Goal: Task Accomplishment & Management: Manage account settings

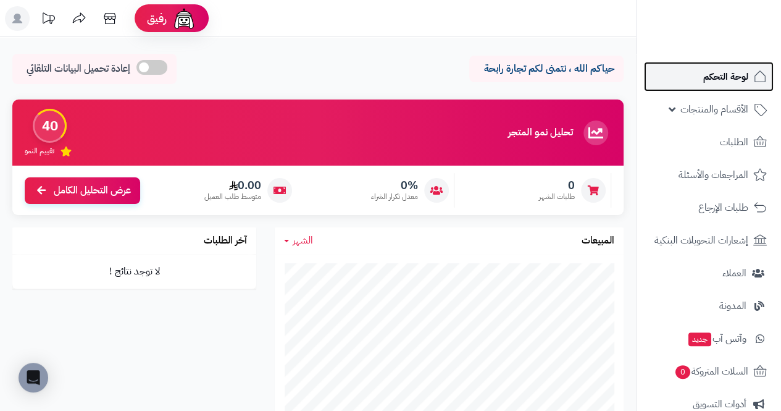
click at [300, 78] on span "لوحة التحكم" at bounding box center [726, 76] width 45 height 17
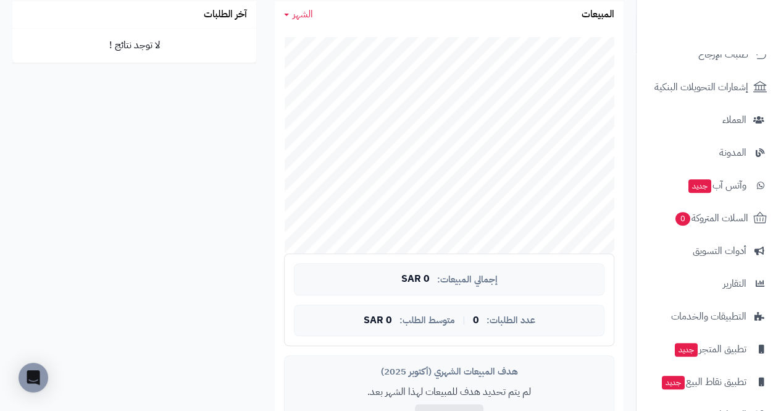
scroll to position [187, 0]
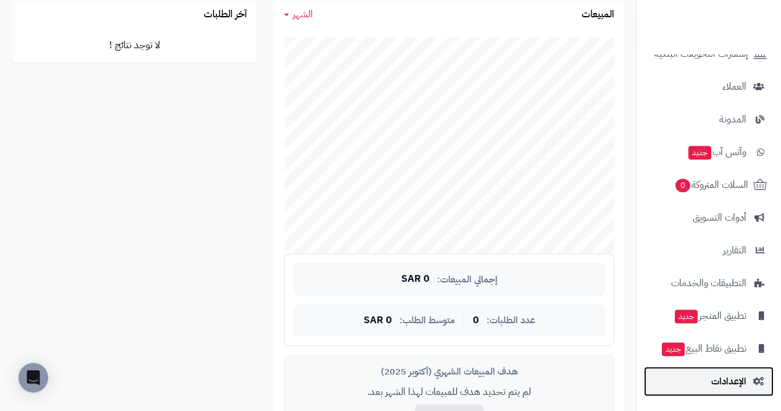
click at [746, 384] on span "الإعدادات" at bounding box center [729, 380] width 35 height 17
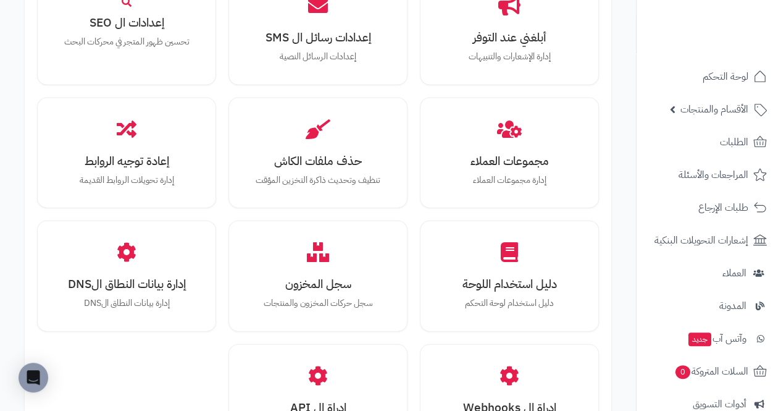
scroll to position [1357, 0]
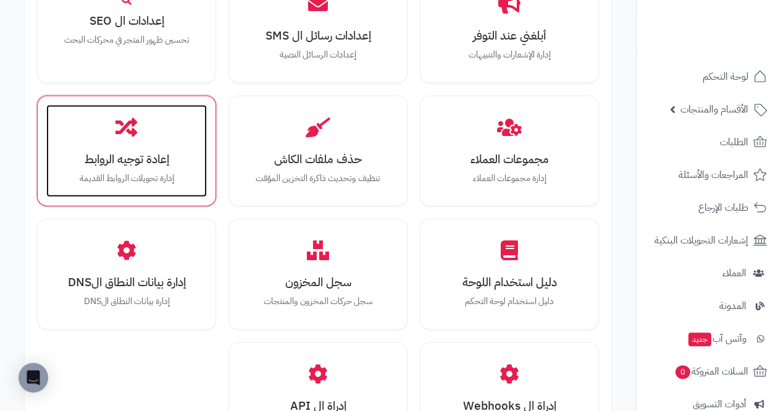
click at [65, 153] on h3 "إعادة توجيه الروابط" at bounding box center [127, 159] width 136 height 13
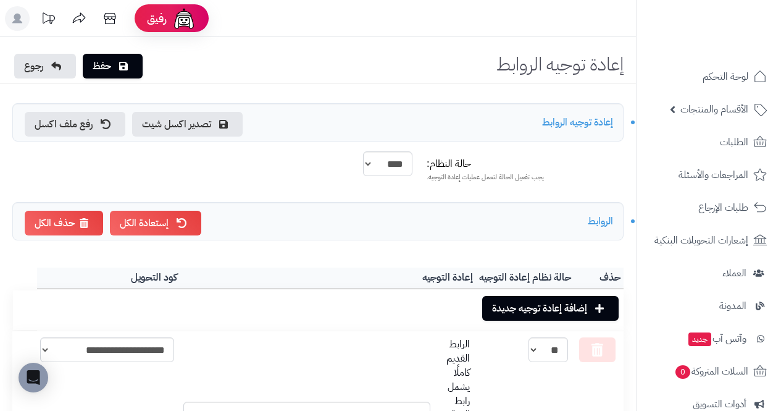
scroll to position [67, 0]
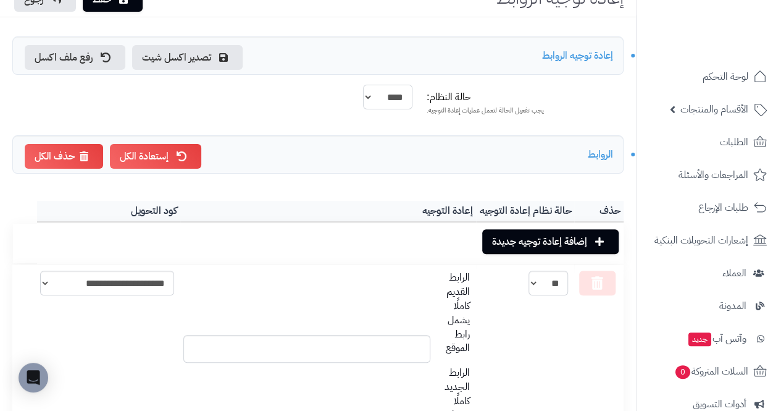
click at [366, 88] on select "**** ****" at bounding box center [387, 97] width 49 height 25
click at [254, 151] on div "إستعادة الكل حذف الكل الروابط" at bounding box center [318, 154] width 612 height 38
click at [241, 156] on div "إستعادة الكل حذف الكل الروابط" at bounding box center [318, 154] width 612 height 38
click at [148, 162] on link "إستعادة الكل" at bounding box center [155, 156] width 91 height 25
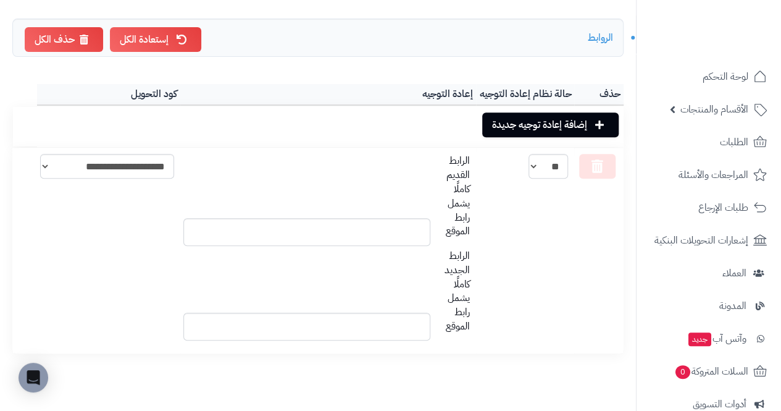
scroll to position [208, 0]
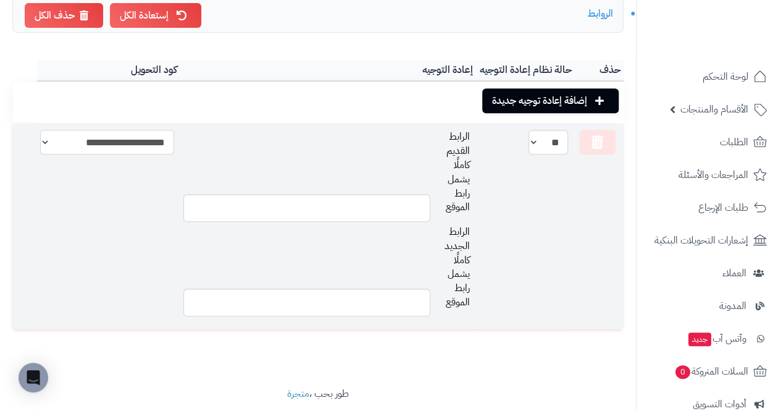
click at [69, 140] on select "**********" at bounding box center [107, 142] width 134 height 25
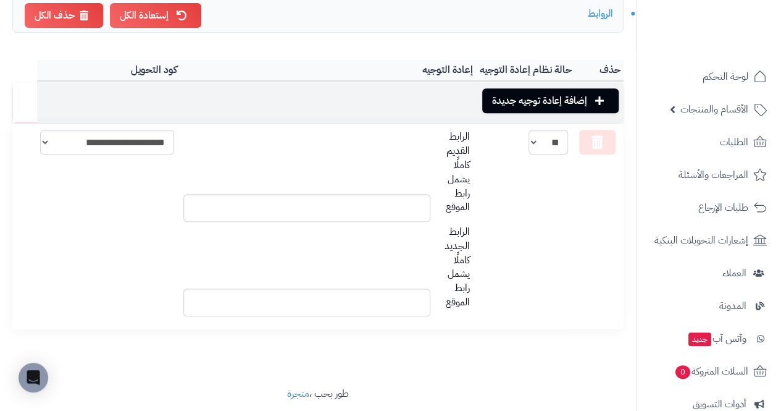
click at [116, 84] on td "إضافة إعادة توجيه جديدة" at bounding box center [330, 102] width 587 height 41
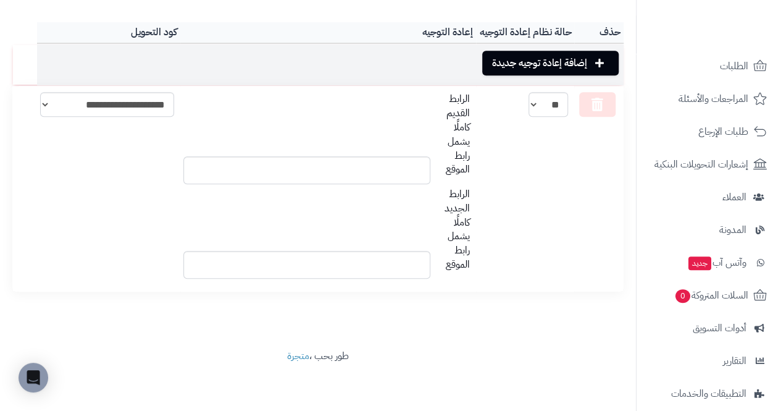
scroll to position [80, 0]
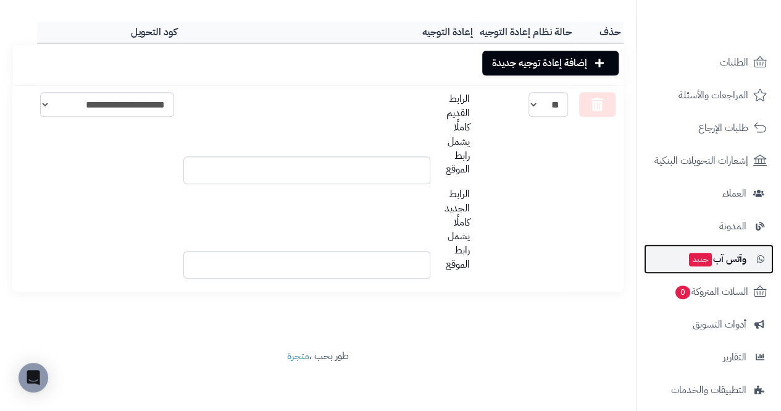
click at [743, 258] on span "وآتس آب جديد" at bounding box center [717, 258] width 59 height 17
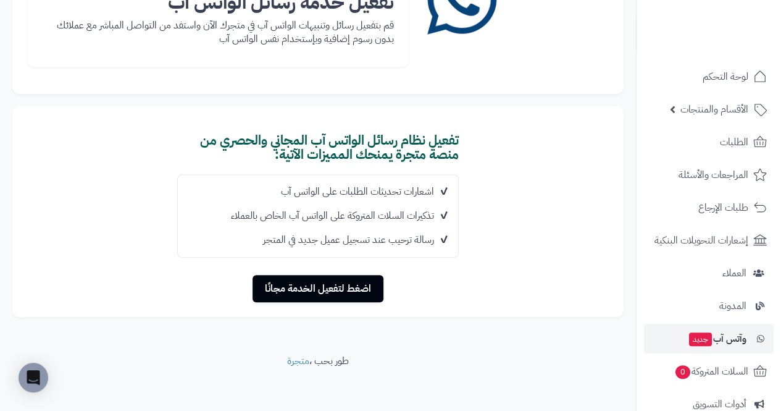
scroll to position [148, 0]
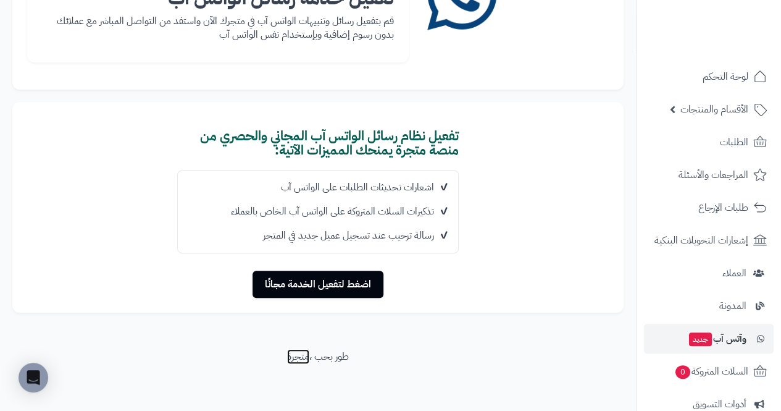
click at [290, 355] on link "متجرة" at bounding box center [298, 356] width 22 height 15
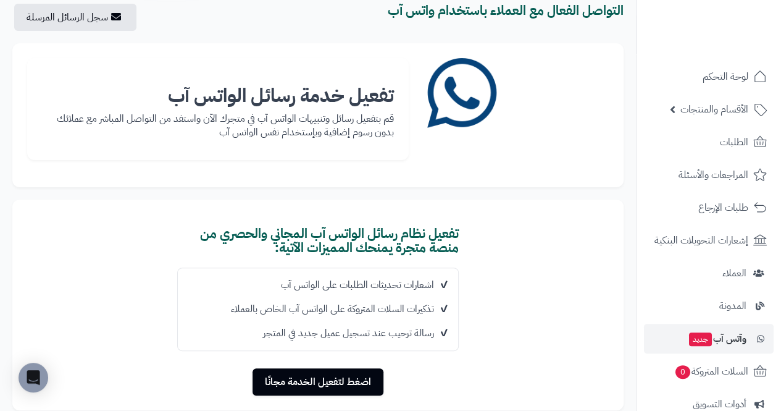
scroll to position [49, 0]
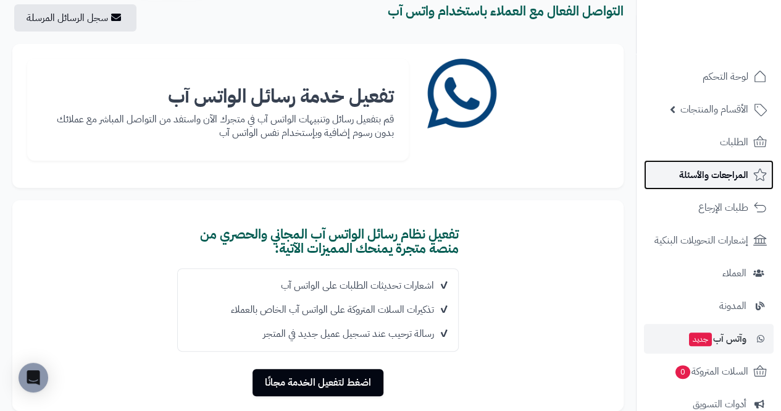
click at [747, 174] on span "المراجعات والأسئلة" at bounding box center [714, 174] width 69 height 17
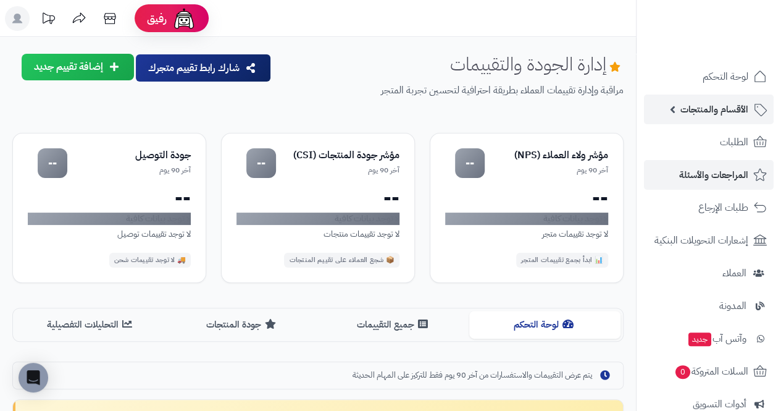
click at [745, 114] on span "الأقسام والمنتجات" at bounding box center [715, 109] width 68 height 17
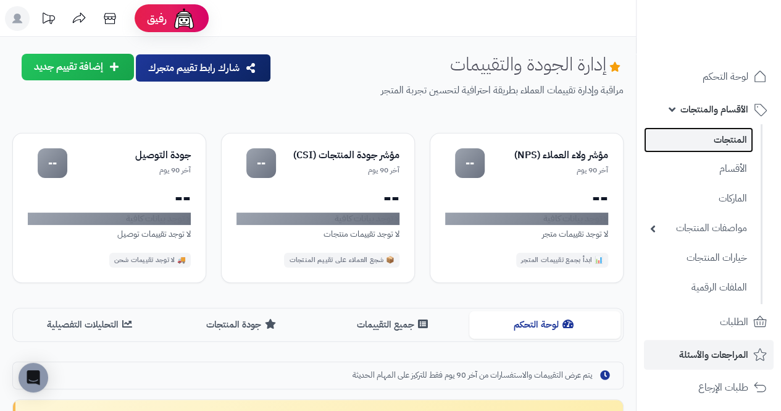
click at [742, 139] on link "المنتجات" at bounding box center [698, 139] width 109 height 25
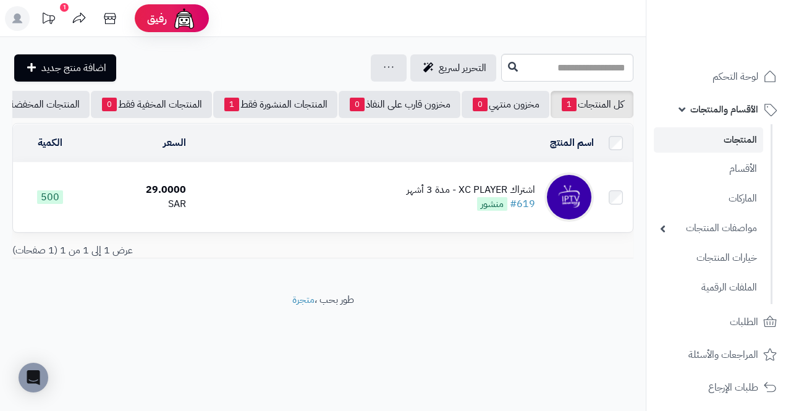
scroll to position [0, -147]
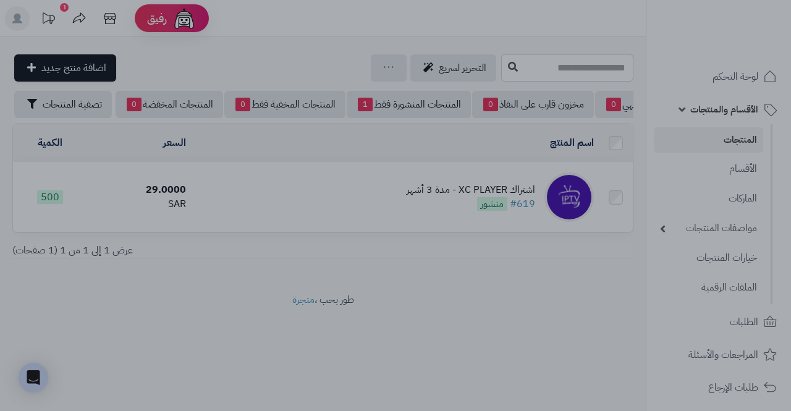
click at [99, 200] on div at bounding box center [395, 205] width 791 height 411
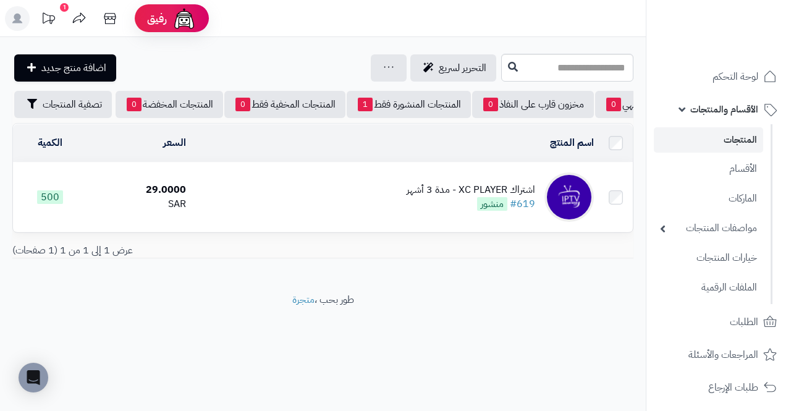
click at [525, 193] on div "اشتراك XC PLAYER - مدة 3 أشهر" at bounding box center [470, 190] width 128 height 14
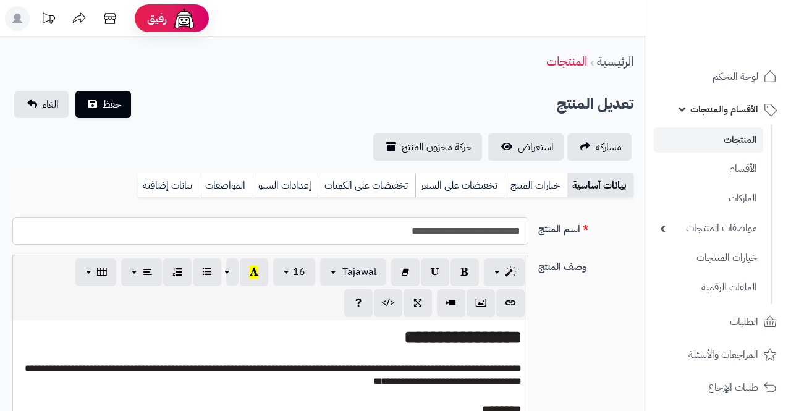
select select
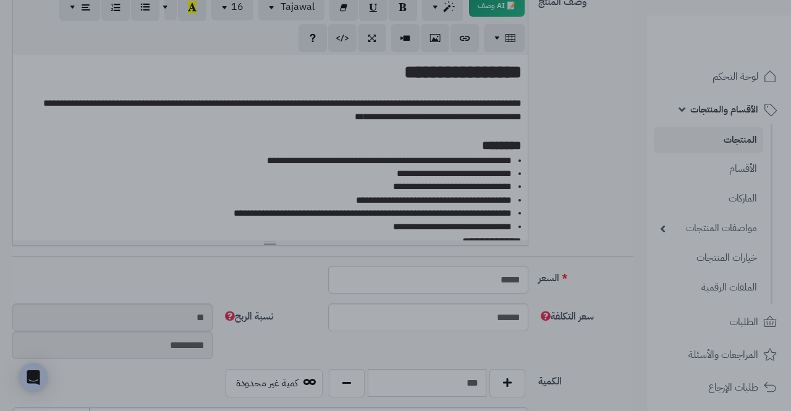
click at [92, 166] on div at bounding box center [395, 205] width 791 height 411
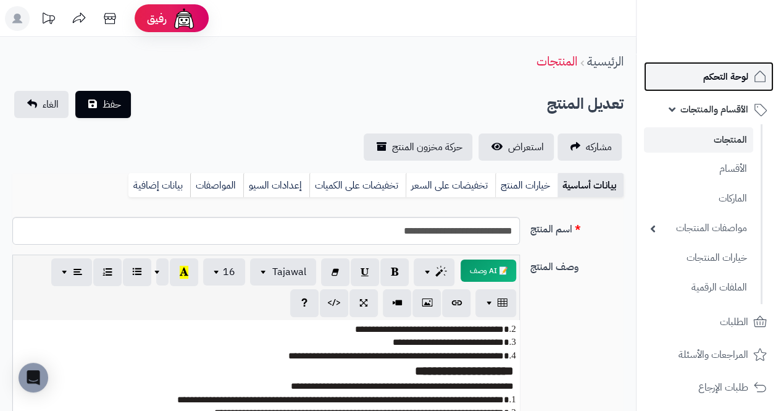
click at [729, 72] on span "لوحة التحكم" at bounding box center [726, 76] width 45 height 17
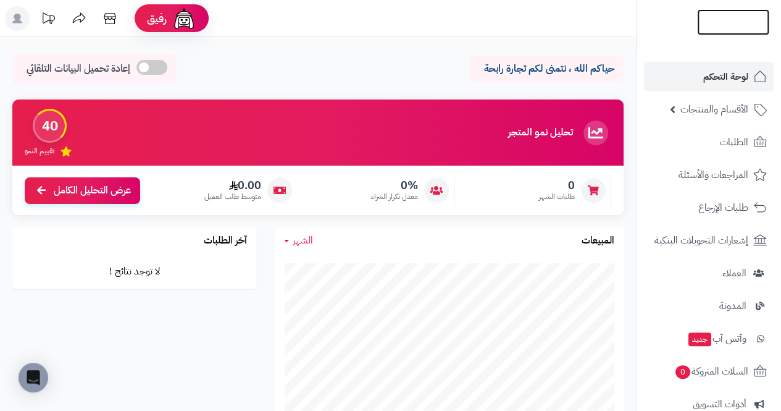
click at [750, 22] on img at bounding box center [733, 35] width 72 height 26
click at [43, 123] on div "40" at bounding box center [50, 126] width 34 height 34
click at [51, 151] on span "تقييم النمو" at bounding box center [40, 151] width 30 height 11
click at [46, 124] on div "40" at bounding box center [50, 126] width 34 height 34
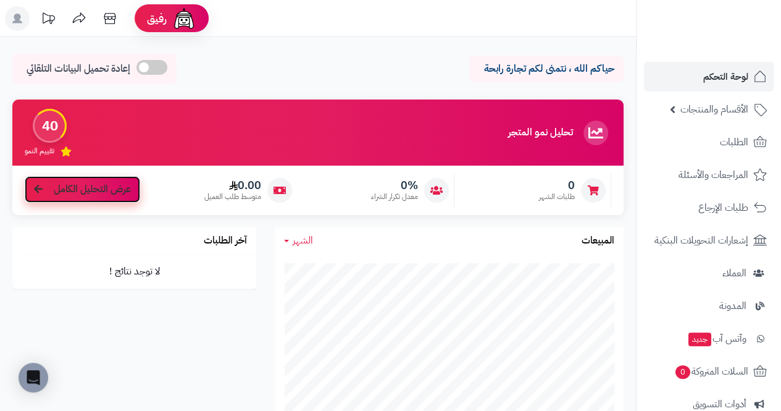
click at [56, 185] on span "عرض التحليل الكامل" at bounding box center [92, 189] width 77 height 14
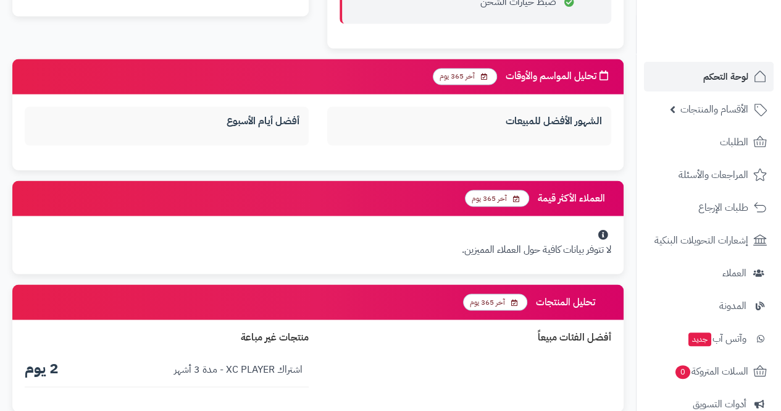
scroll to position [1060, 0]
